Goal: Task Accomplishment & Management: Manage account settings

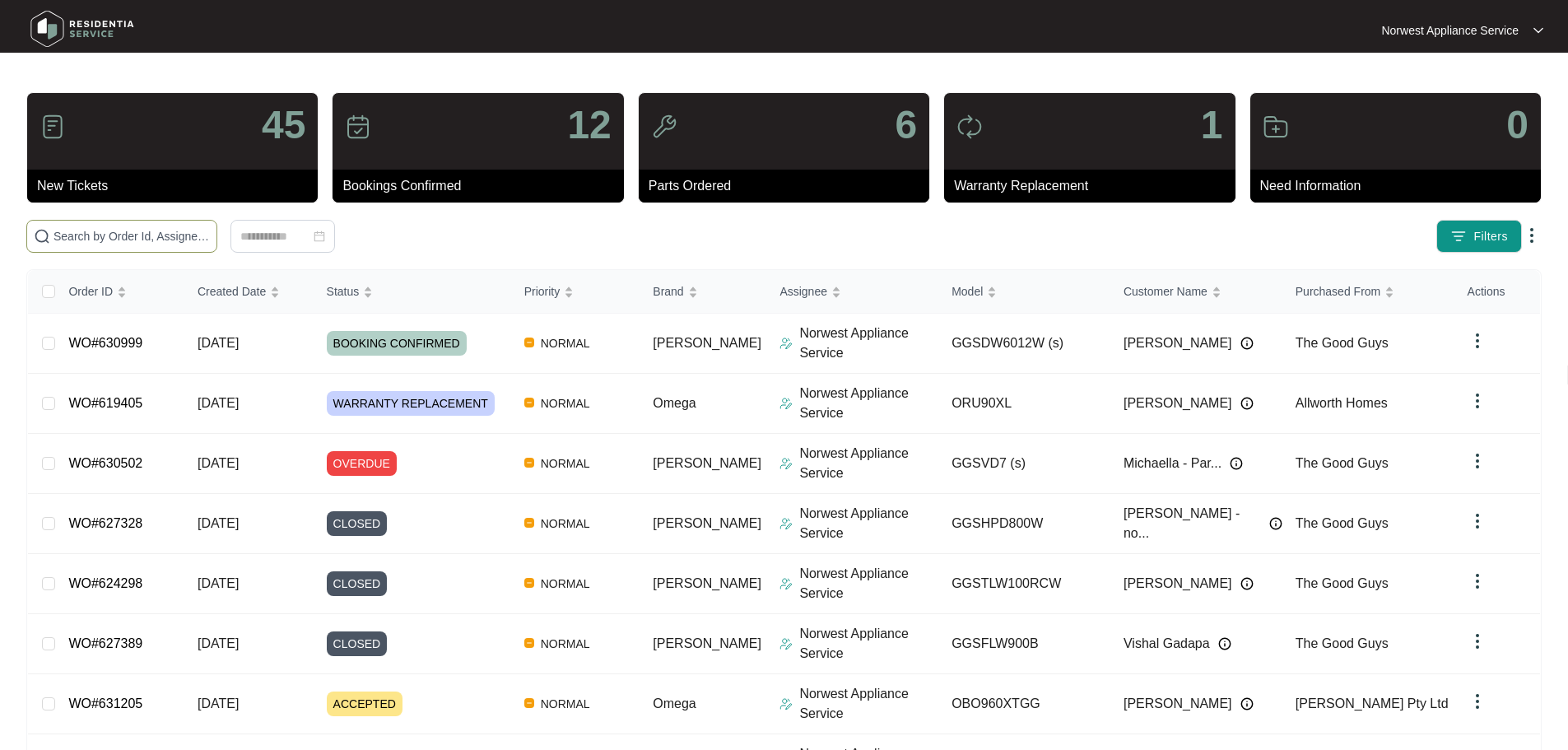
click at [210, 241] on input "text" at bounding box center [131, 236] width 156 height 18
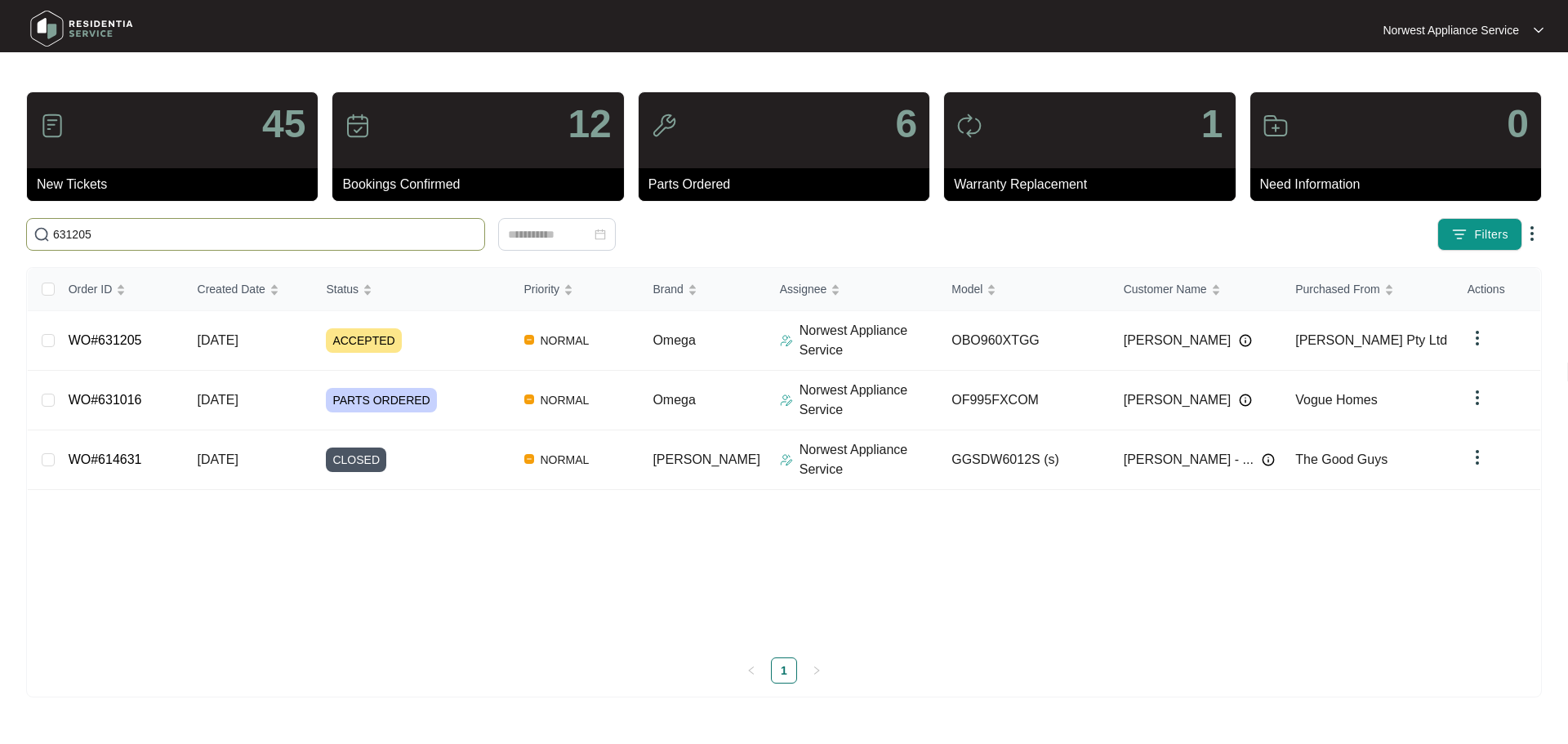
type input "631205"
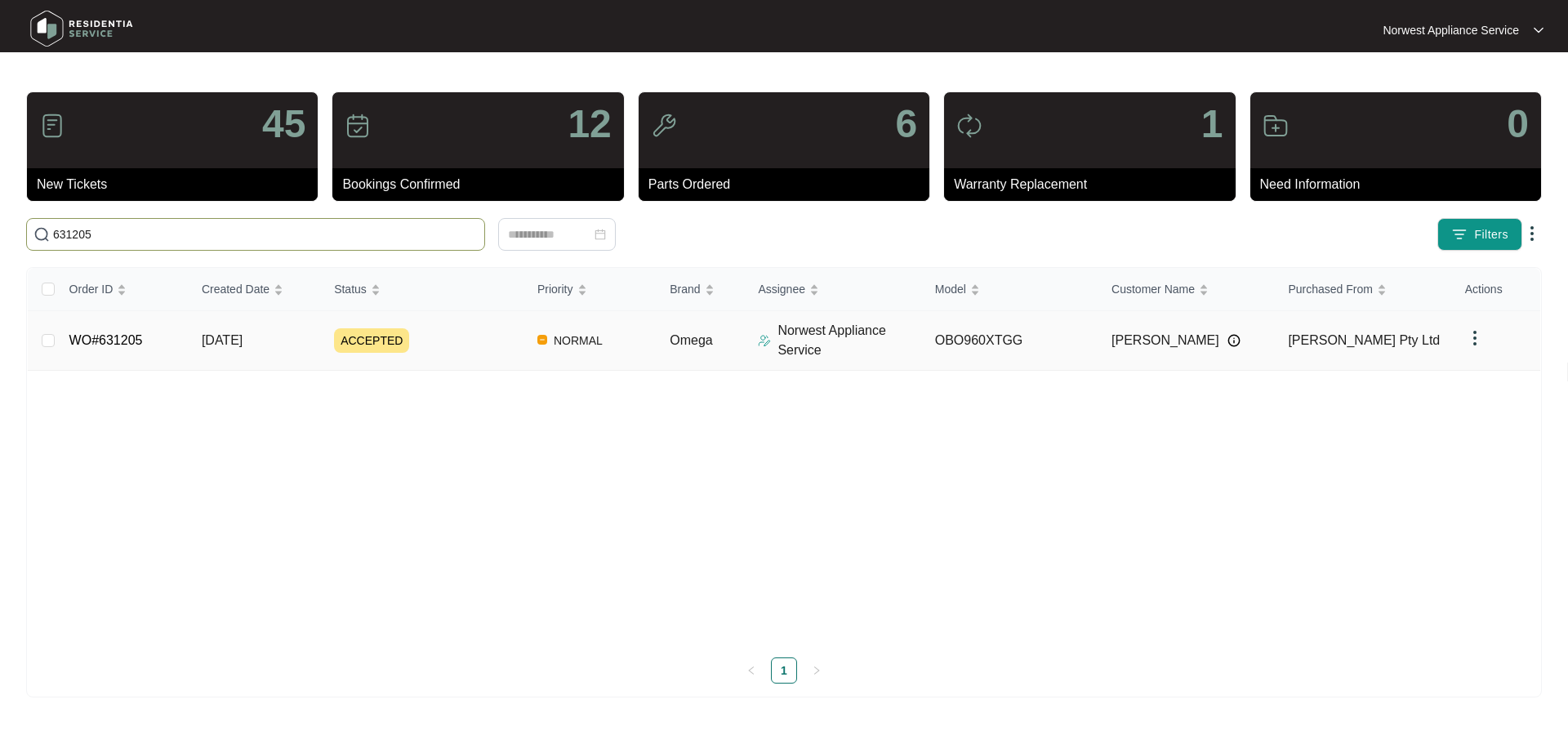
click at [119, 341] on link "WO#631205" at bounding box center [106, 340] width 74 height 14
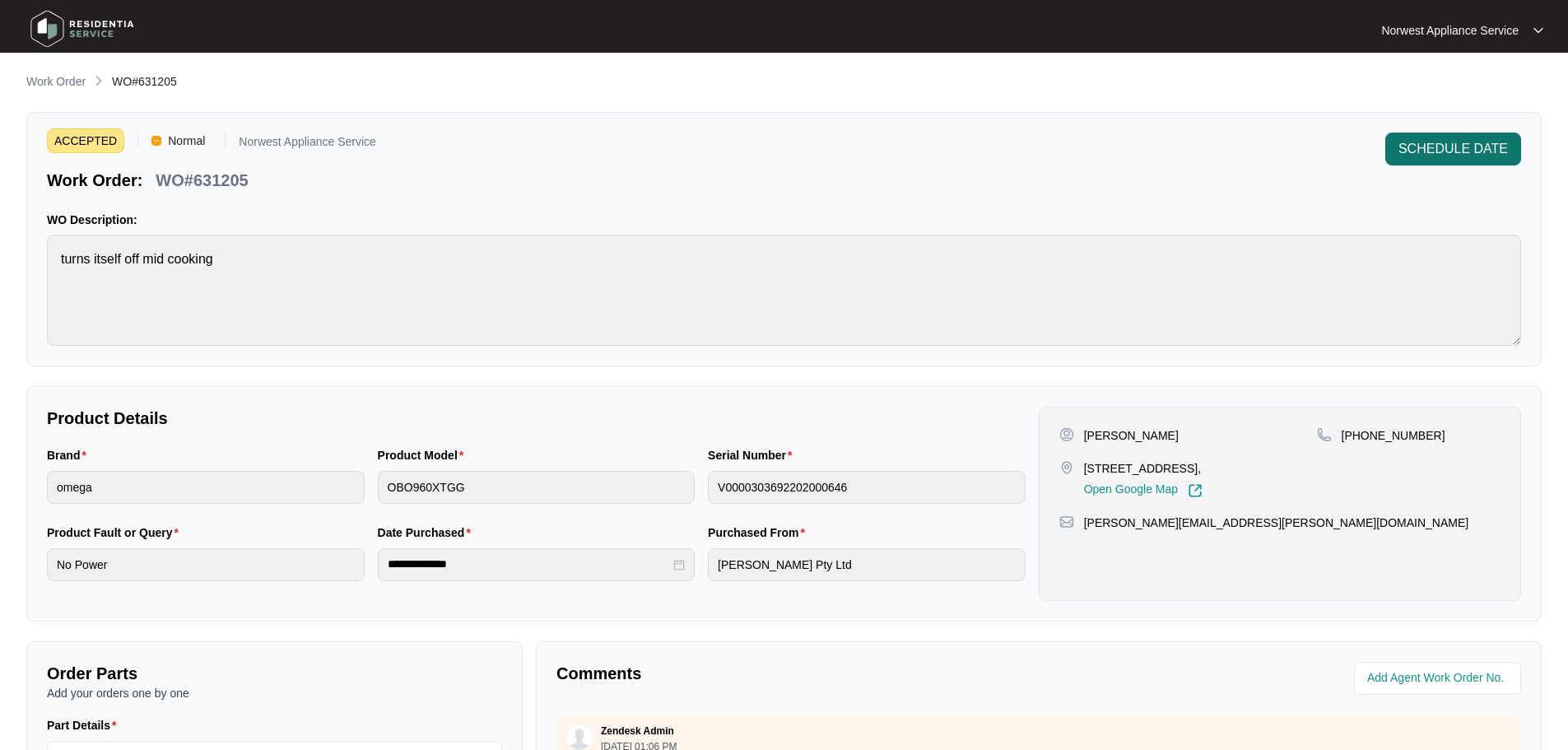
click at [1435, 155] on span "SCHEDULE DATE" at bounding box center [1452, 150] width 109 height 20
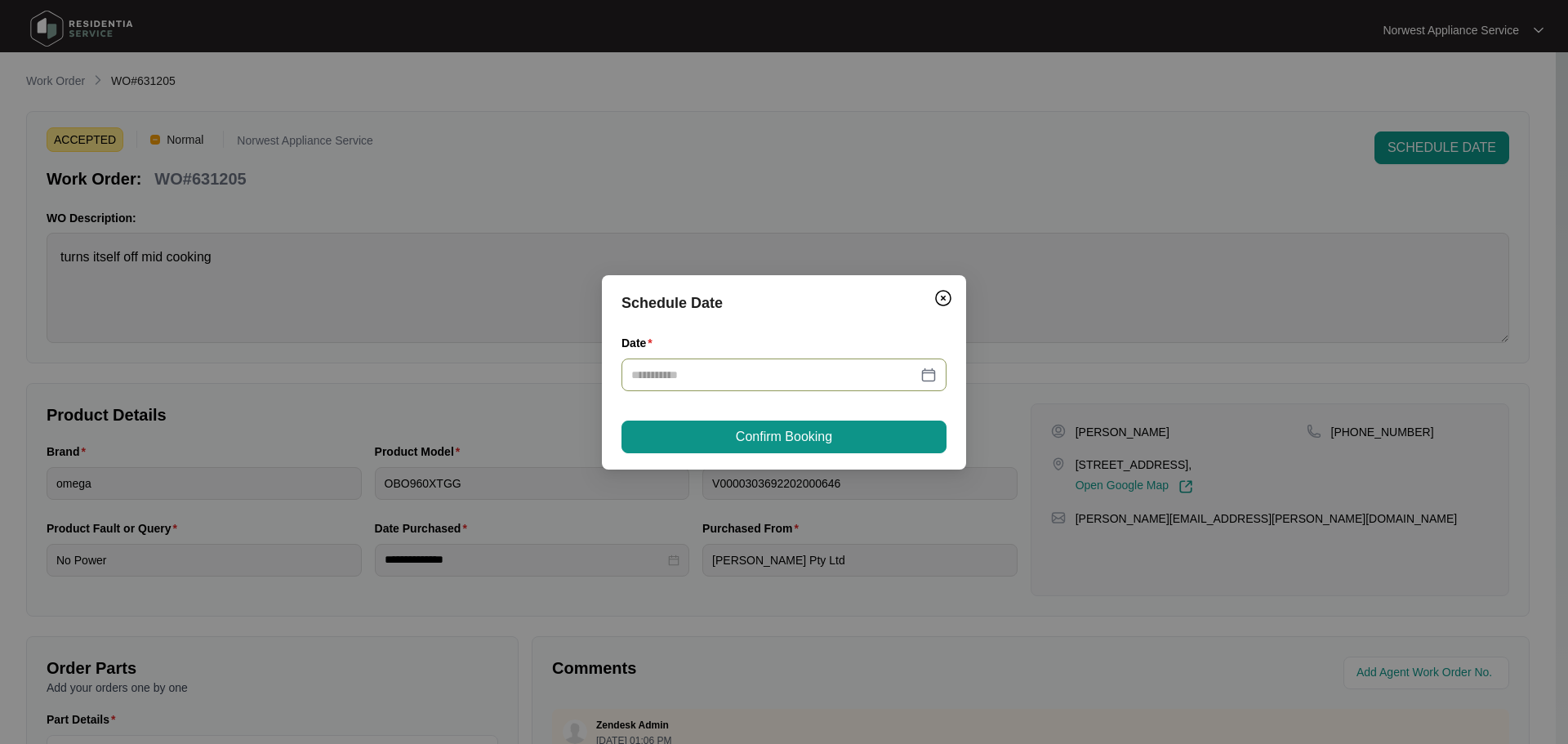
click at [753, 376] on input "Date" at bounding box center [774, 375] width 286 height 18
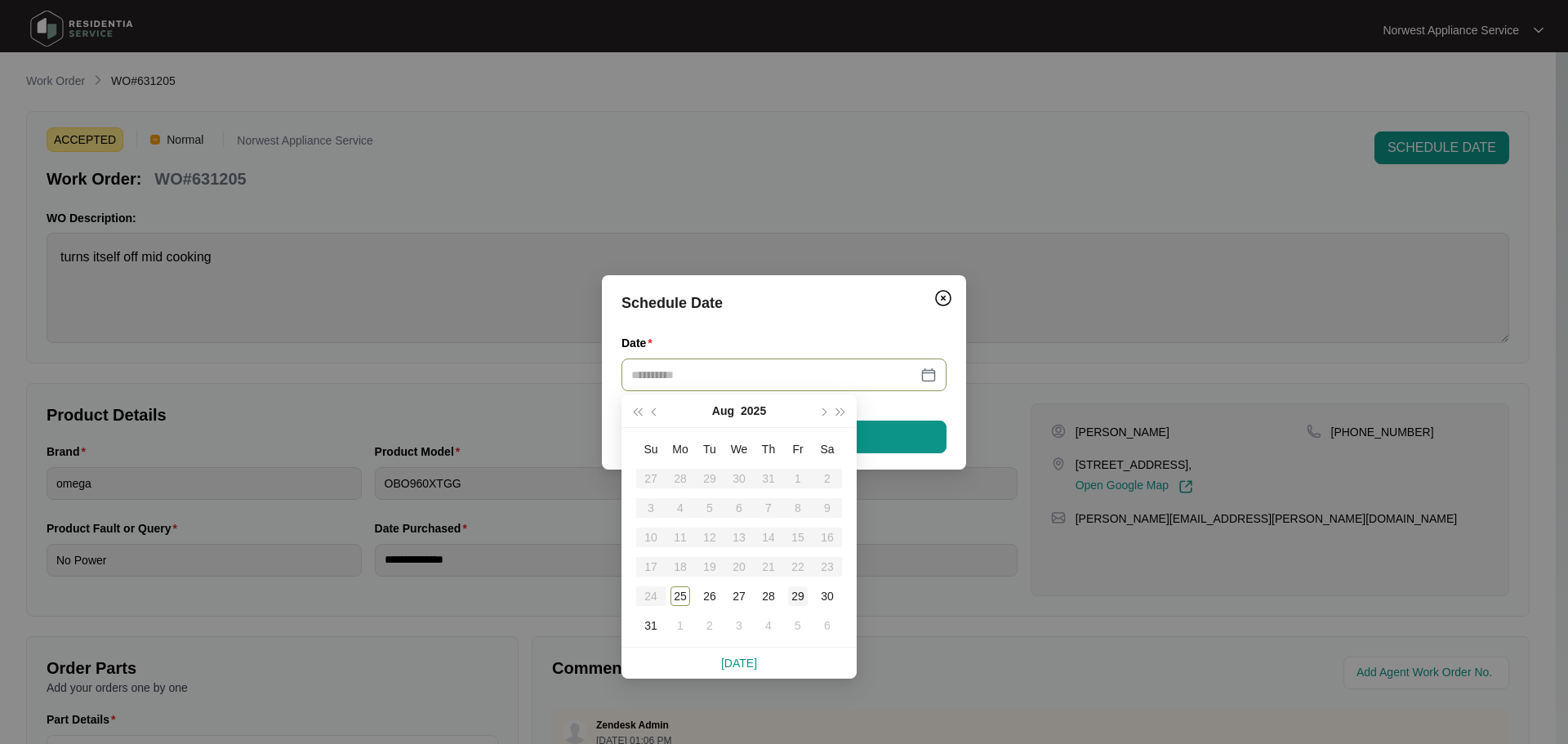
click at [802, 596] on div "29" at bounding box center [798, 596] width 20 height 20
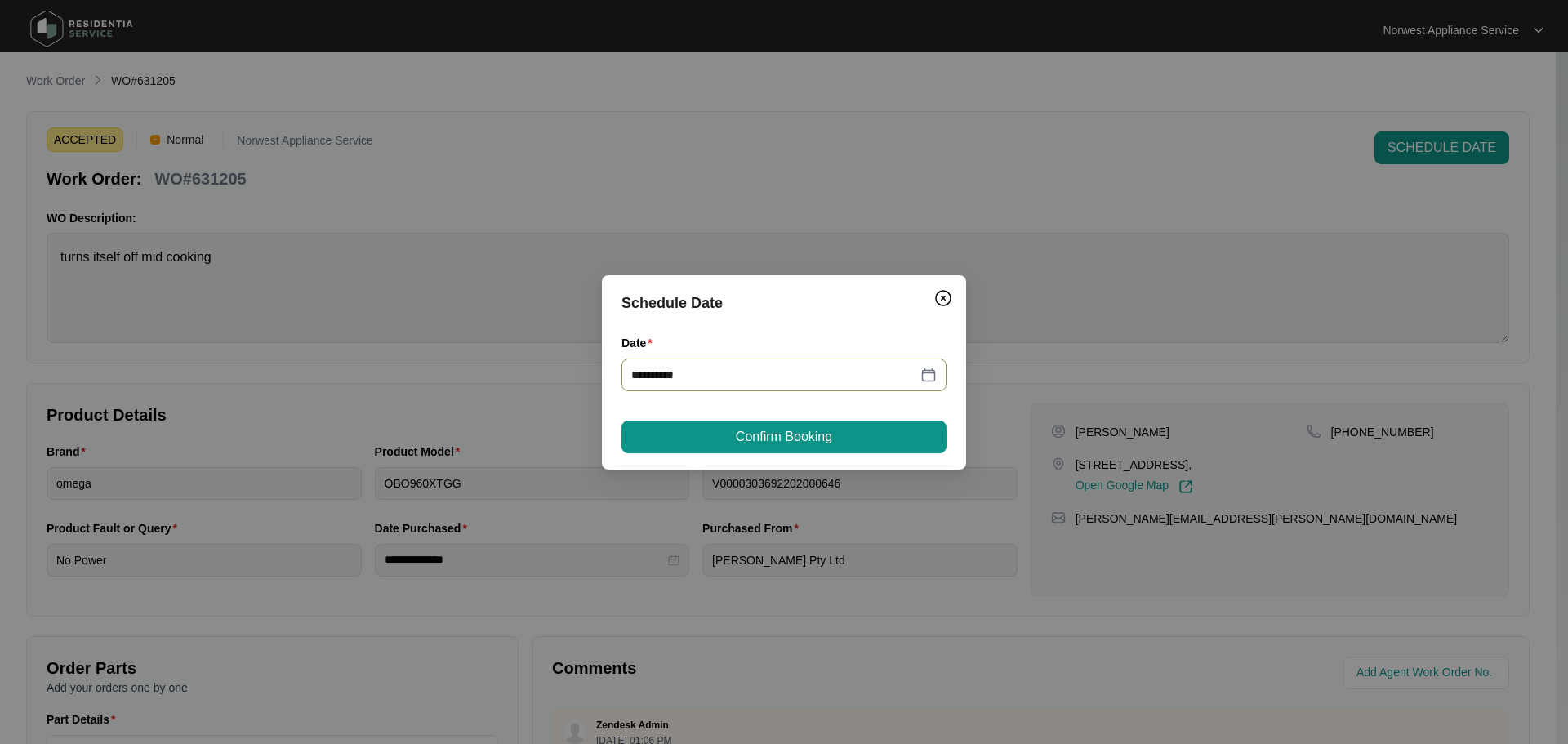
type input "**********"
click at [798, 444] on span "Confirm Booking" at bounding box center [784, 437] width 97 height 20
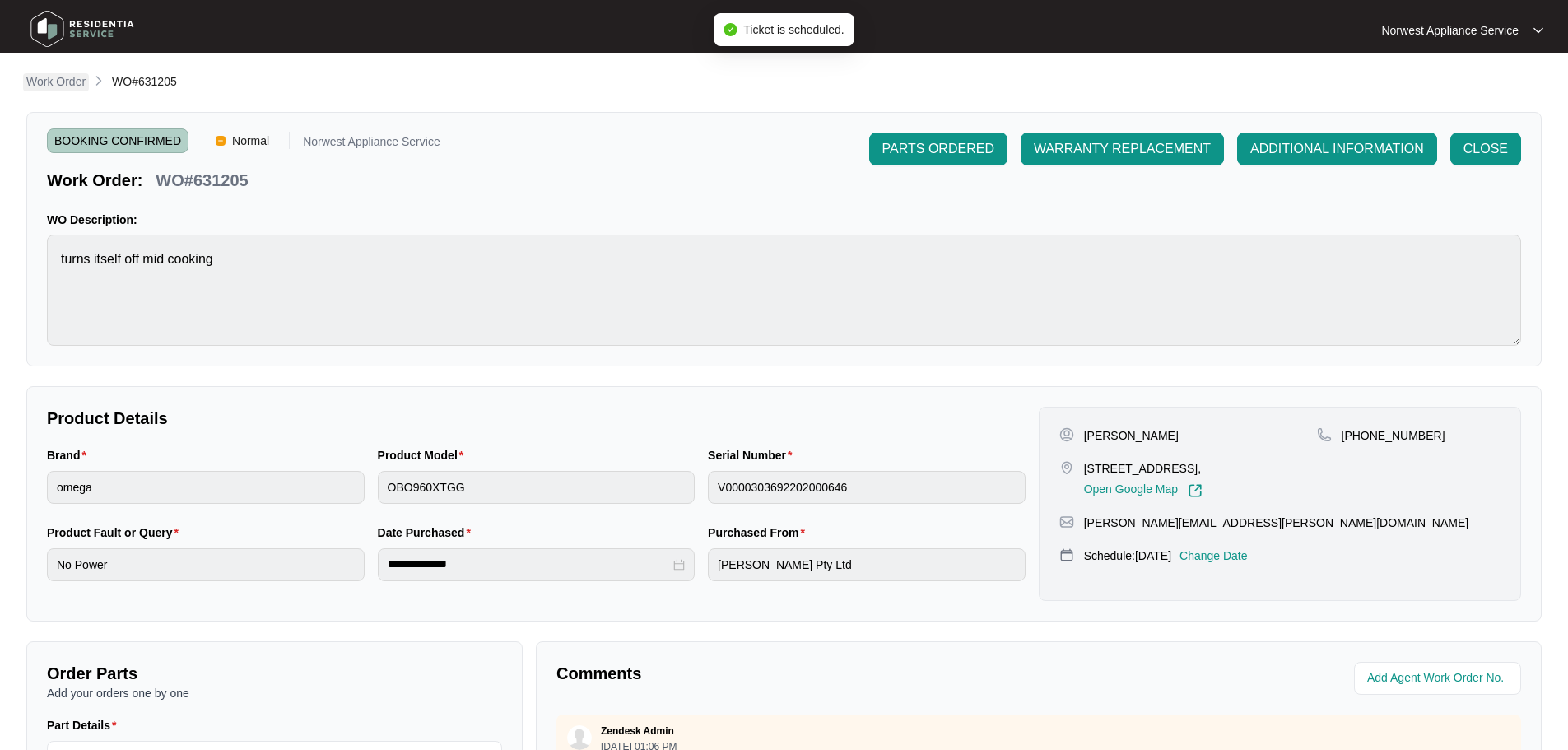
click at [61, 86] on p "Work Order" at bounding box center [56, 82] width 60 height 17
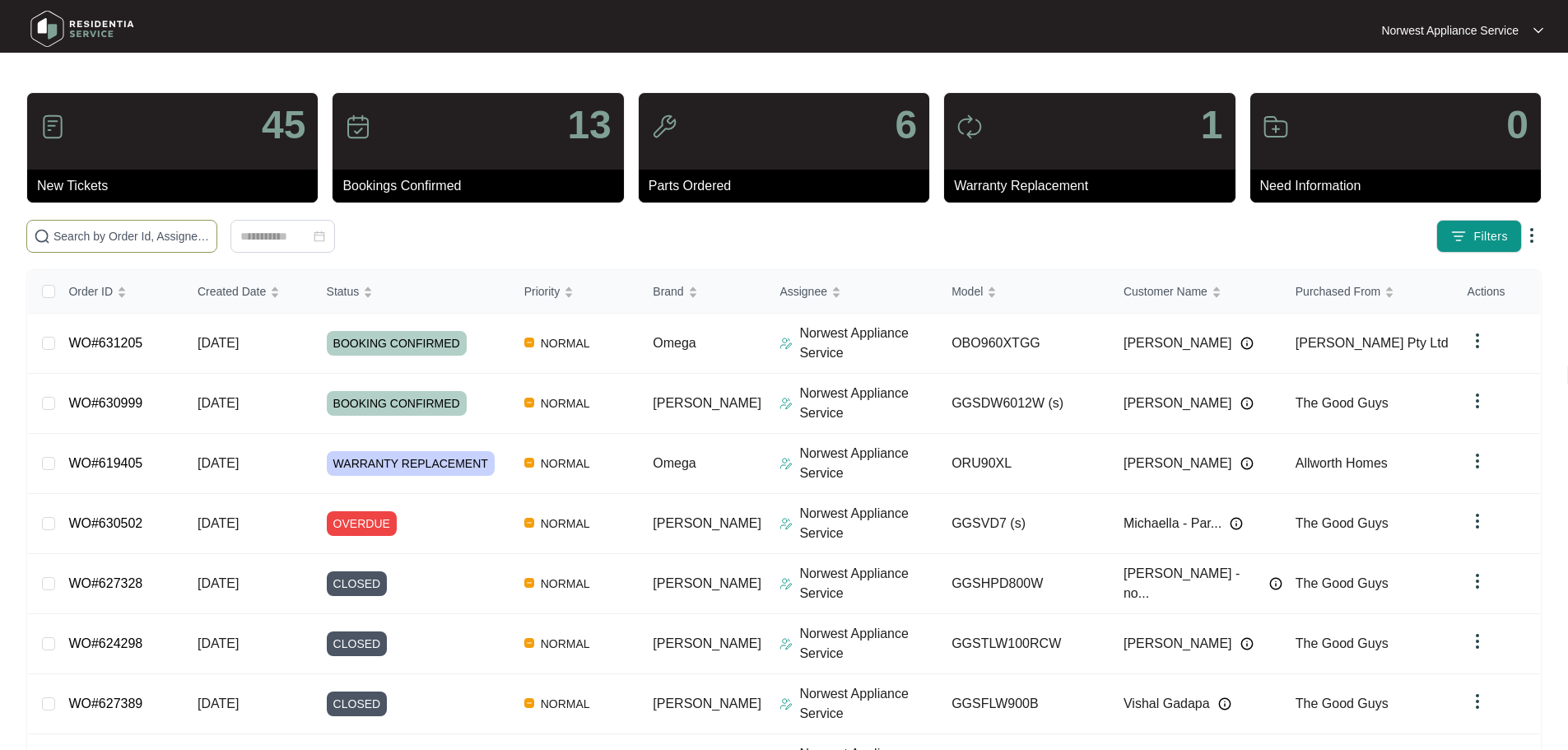
click at [210, 234] on input "text" at bounding box center [131, 236] width 156 height 18
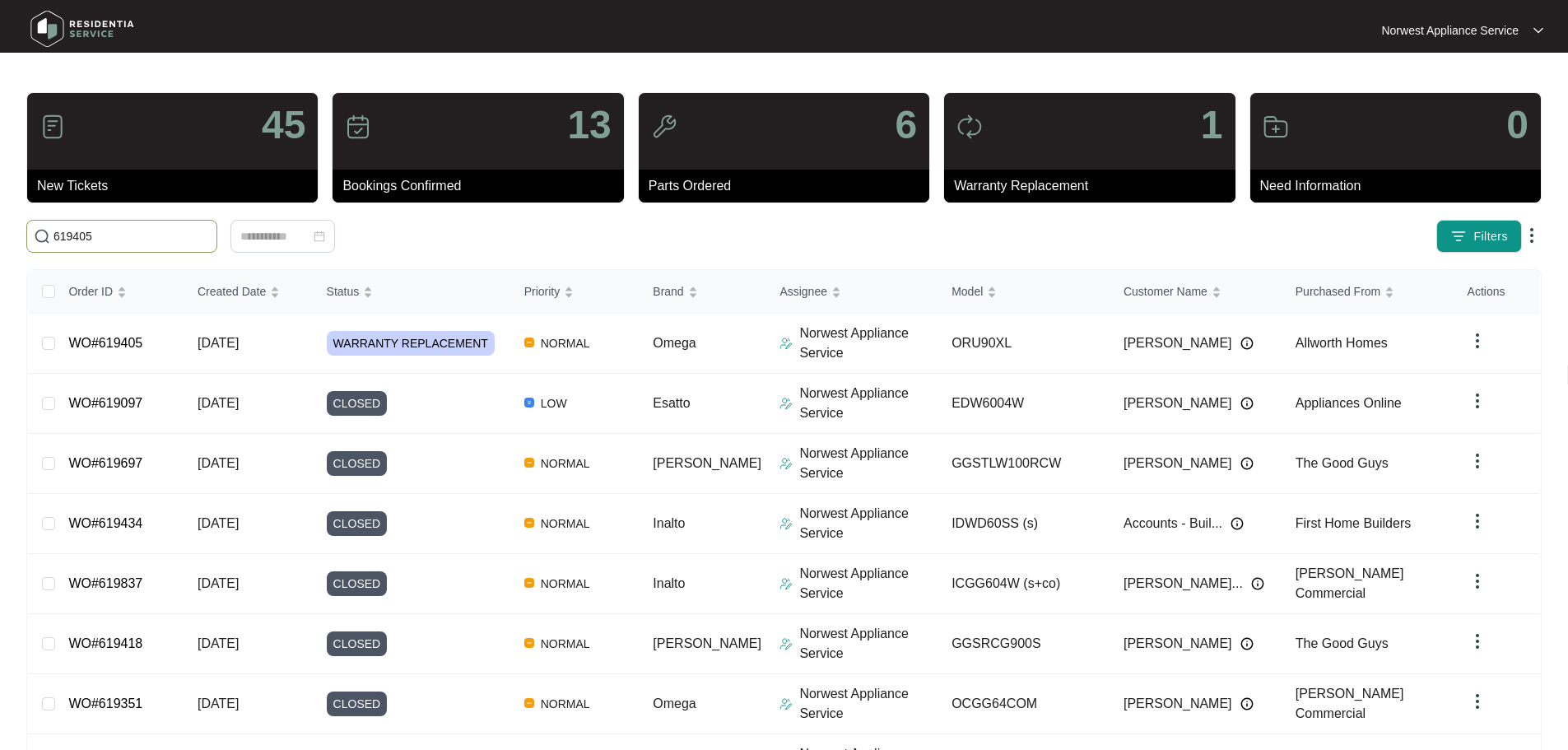
type input "619405"
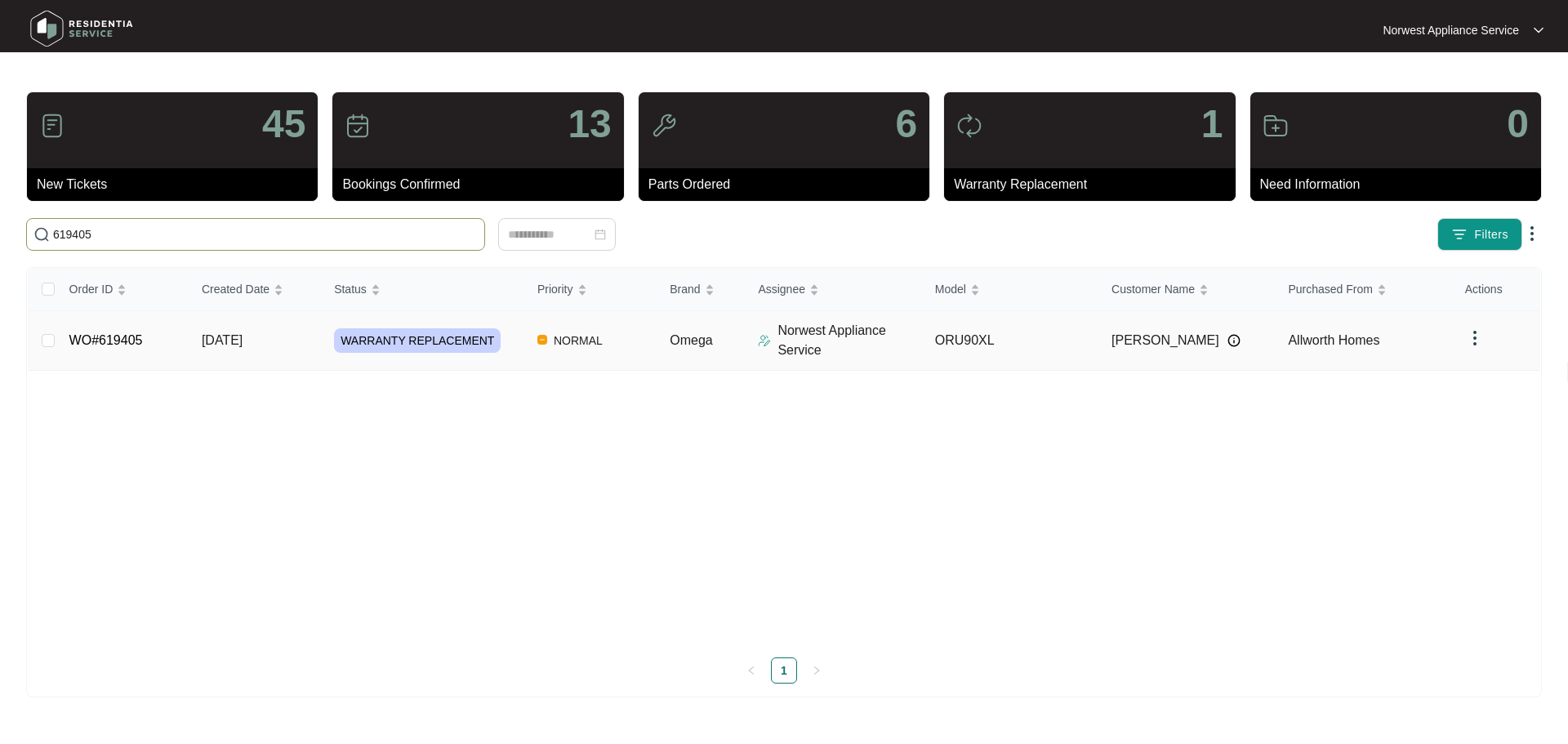
click at [242, 342] on span "[DATE]" at bounding box center [221, 340] width 41 height 14
